Goal: Find specific page/section: Find specific page/section

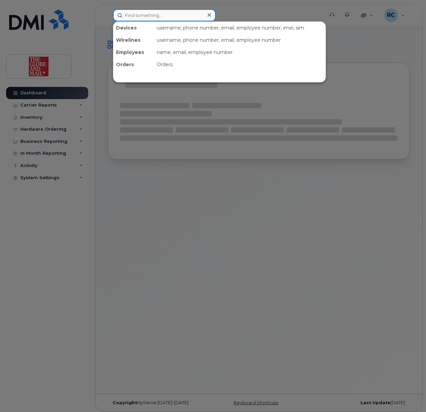
click at [169, 13] on input at bounding box center [164, 15] width 103 height 12
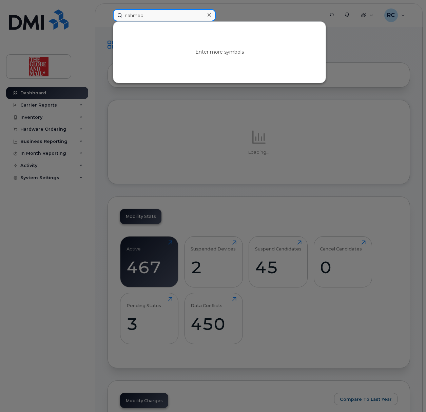
type input "nahmed"
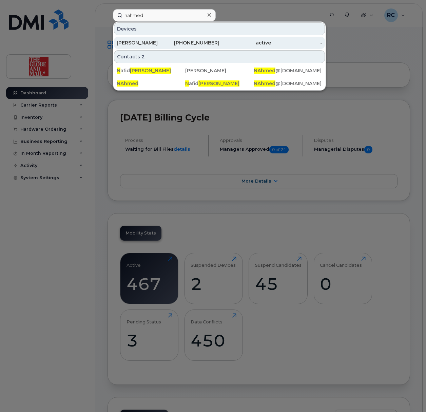
click at [142, 41] on div "[PERSON_NAME]" at bounding box center [143, 42] width 52 height 7
